Goal: Find specific page/section: Find specific page/section

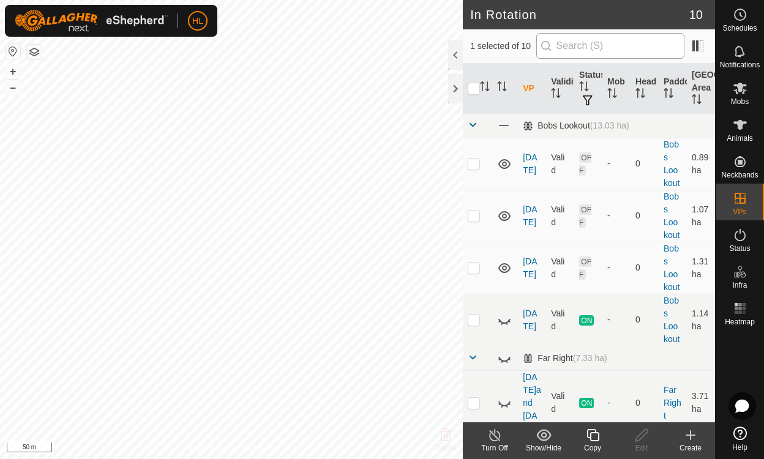
scroll to position [386, 0]
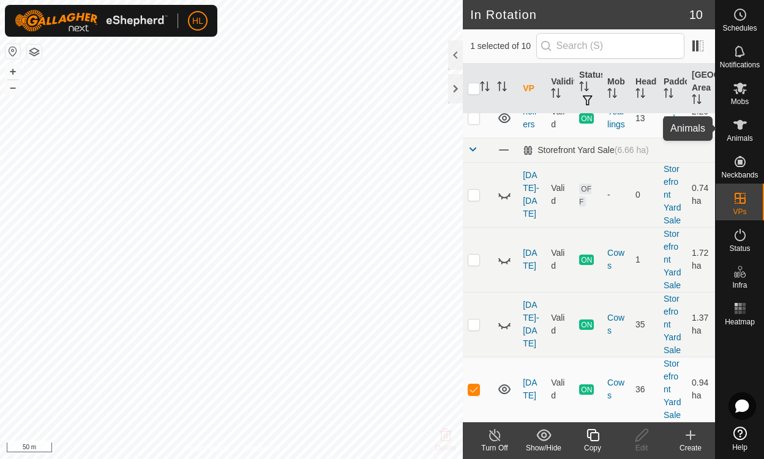
click at [737, 126] on icon at bounding box center [740, 125] width 15 height 15
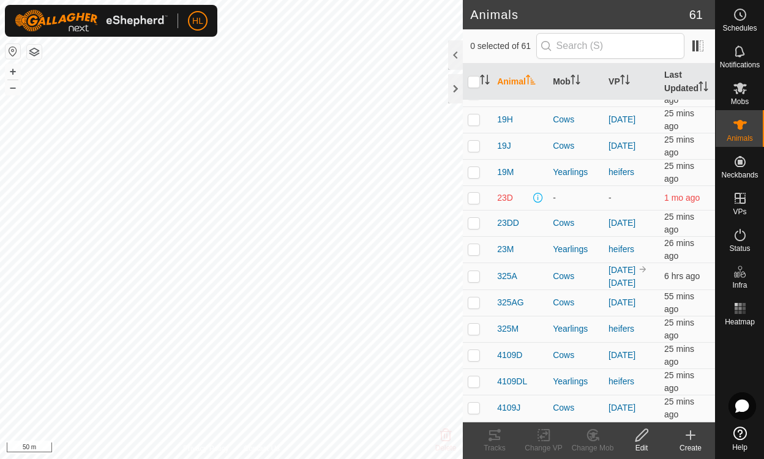
scroll to position [159, 0]
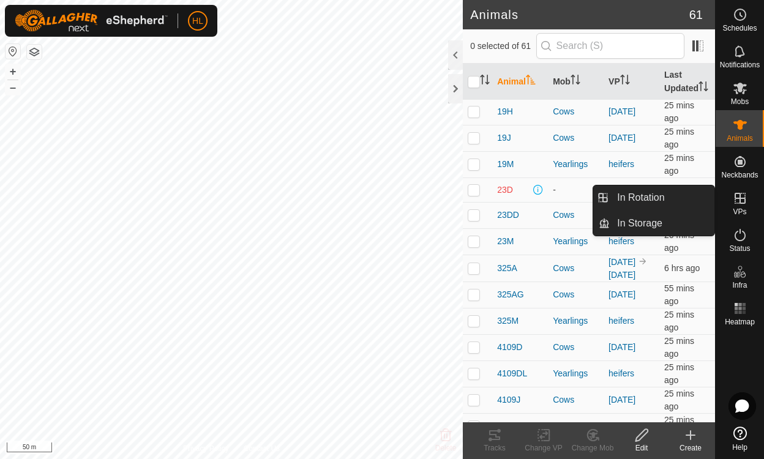
click at [735, 203] on icon at bounding box center [740, 198] width 11 height 11
click at [685, 200] on link "In Rotation" at bounding box center [662, 198] width 105 height 24
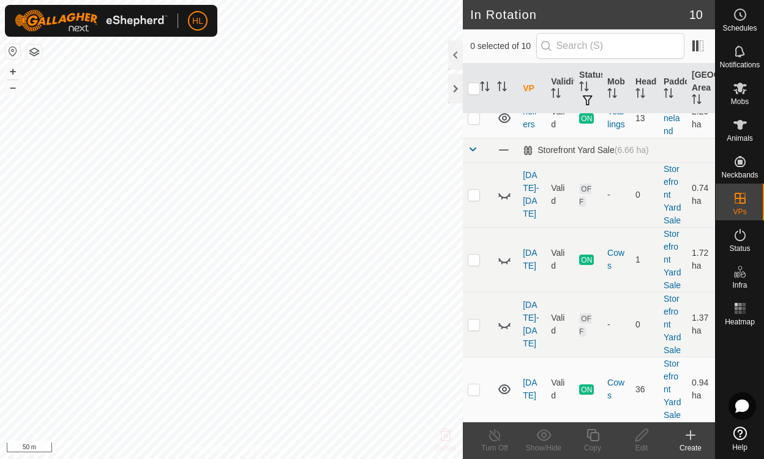
scroll to position [386, 0]
